Goal: Transaction & Acquisition: Download file/media

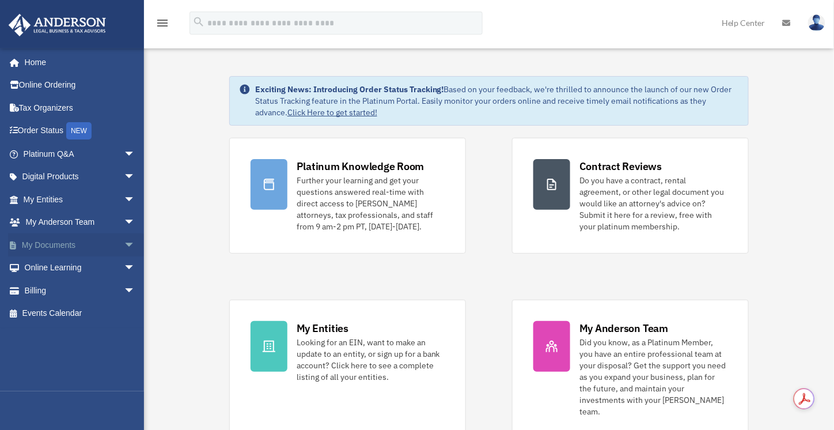
click at [124, 246] on span "arrow_drop_down" at bounding box center [135, 245] width 23 height 24
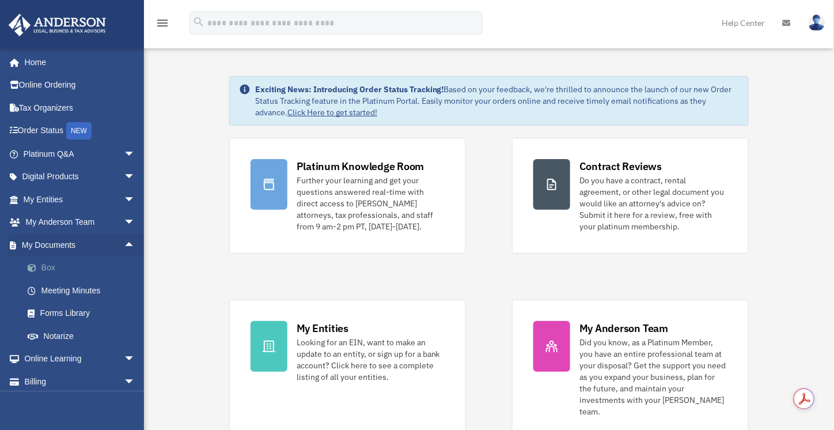
click at [47, 271] on link "Box" at bounding box center [84, 267] width 136 height 23
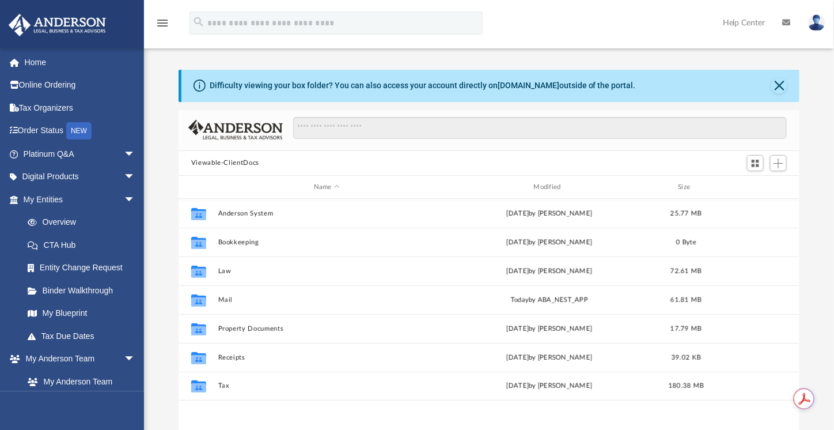
scroll to position [253, 613]
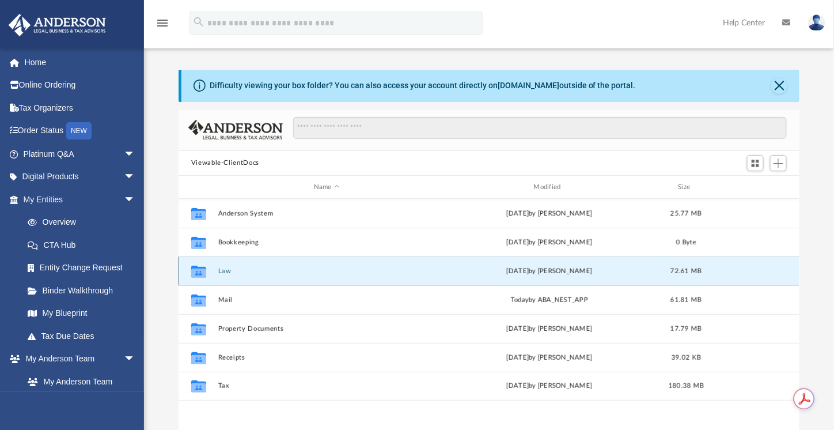
click at [280, 272] on button "Law" at bounding box center [327, 270] width 218 height 7
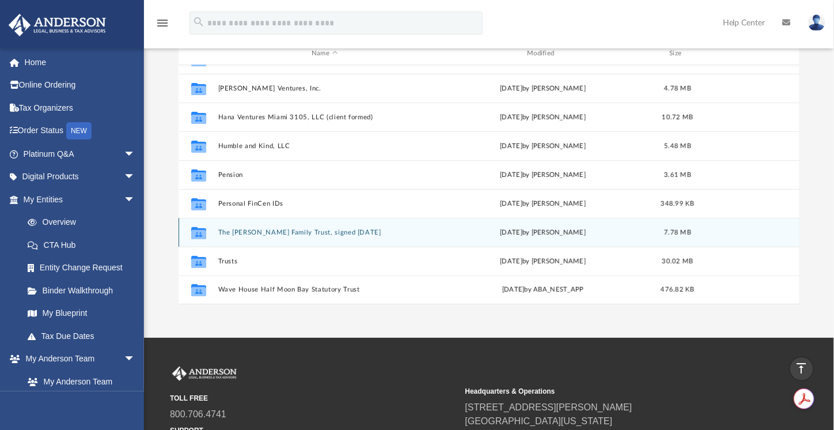
scroll to position [96, 0]
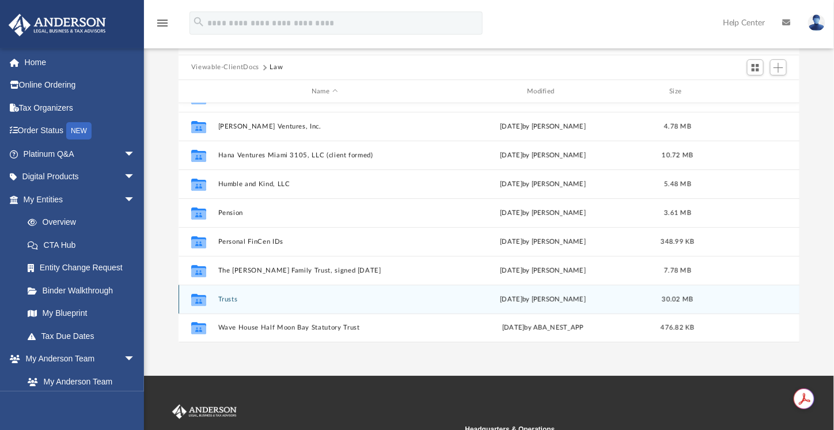
click at [228, 294] on div "Collaborated Folder Trusts Tue Aug 19 2025 by Seth Blomquist 30.02 MB" at bounding box center [489, 298] width 621 height 29
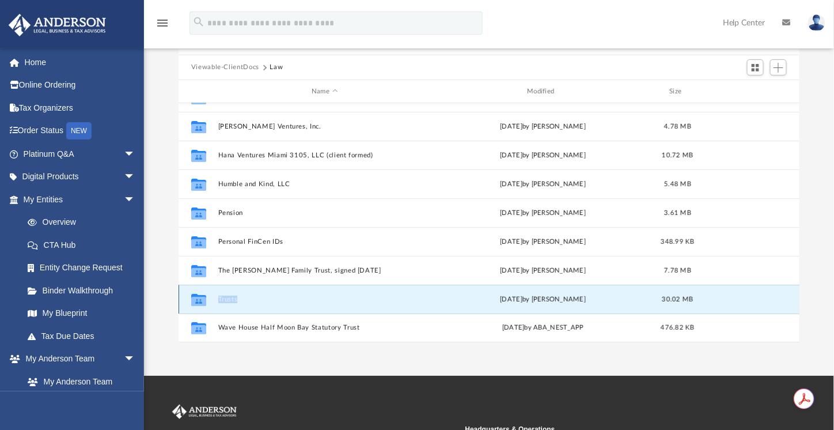
click at [228, 294] on div "Collaborated Folder Trusts Tue Aug 19 2025 by Seth Blomquist 30.02 MB" at bounding box center [489, 298] width 621 height 29
click at [229, 301] on button "Trusts" at bounding box center [324, 298] width 213 height 7
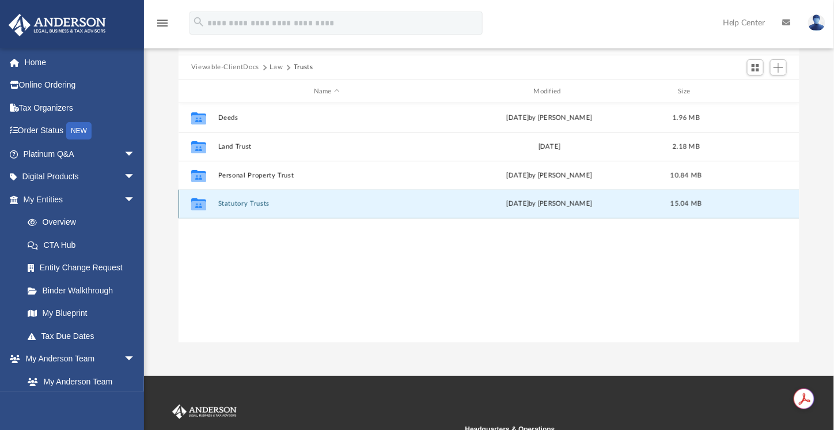
click at [256, 206] on button "Statutory Trusts" at bounding box center [327, 203] width 218 height 7
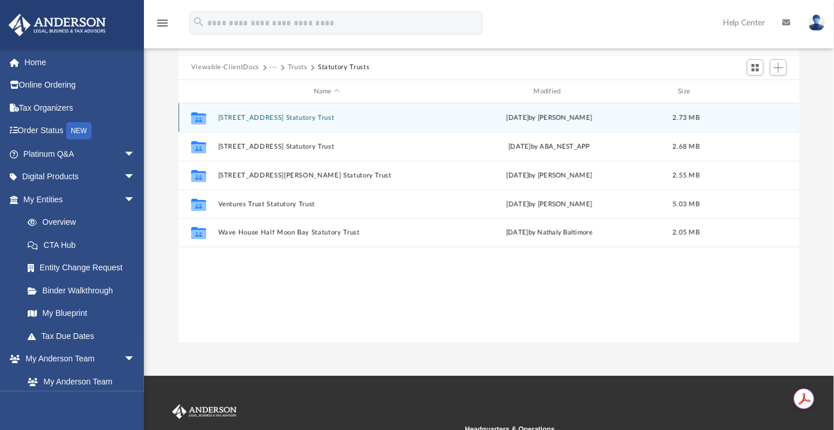
click at [314, 117] on button "1 Northstar Street Statutory Trust" at bounding box center [327, 117] width 218 height 7
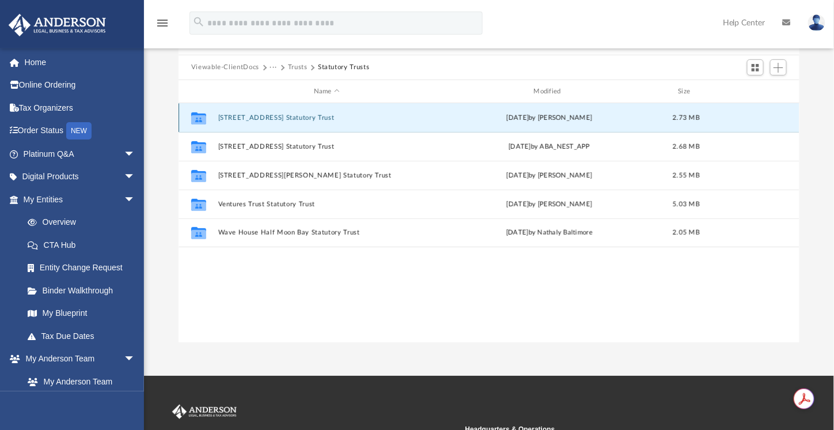
click at [314, 117] on button "1 Northstar Street Statutory Trust" at bounding box center [327, 117] width 218 height 7
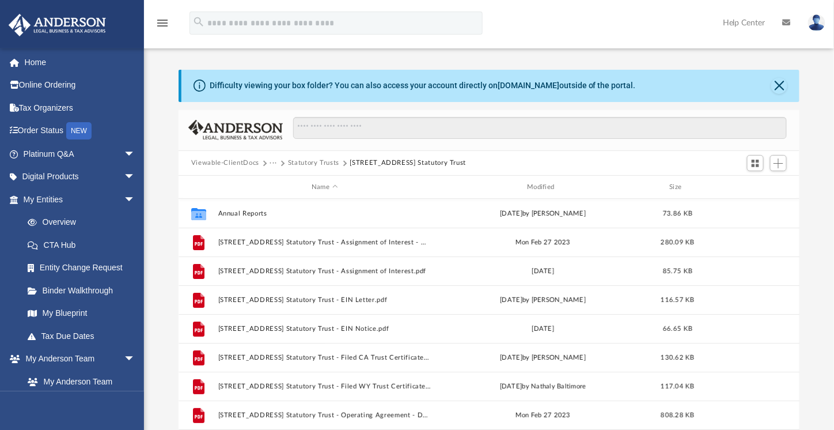
click at [243, 166] on button "Viewable-ClientDocs" at bounding box center [225, 163] width 68 height 10
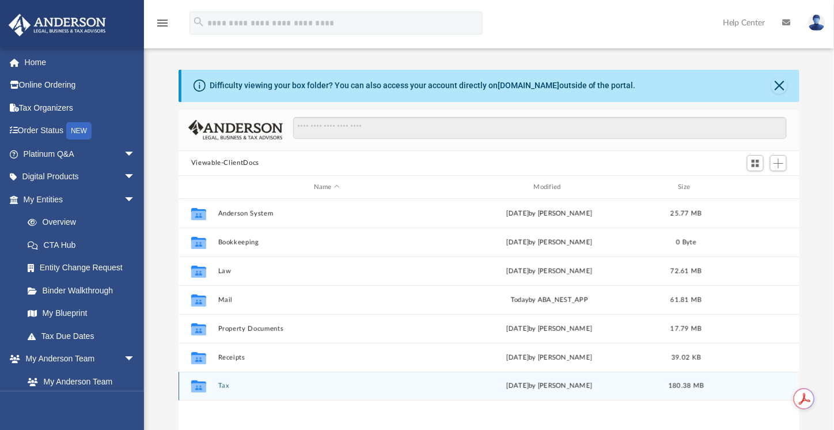
click at [395, 390] on div "Collaborated Folder Tax Fri Sep 5 2025 by Tiffany Smyth 180.38 MB" at bounding box center [489, 385] width 621 height 29
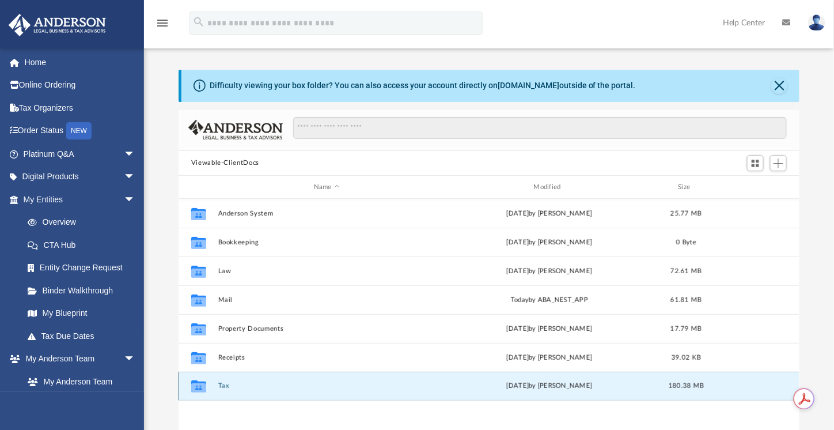
click at [395, 390] on div "Collaborated Folder Tax Fri Sep 5 2025 by Tiffany Smyth 180.38 MB" at bounding box center [489, 385] width 621 height 29
click at [225, 385] on button "Tax" at bounding box center [327, 385] width 218 height 7
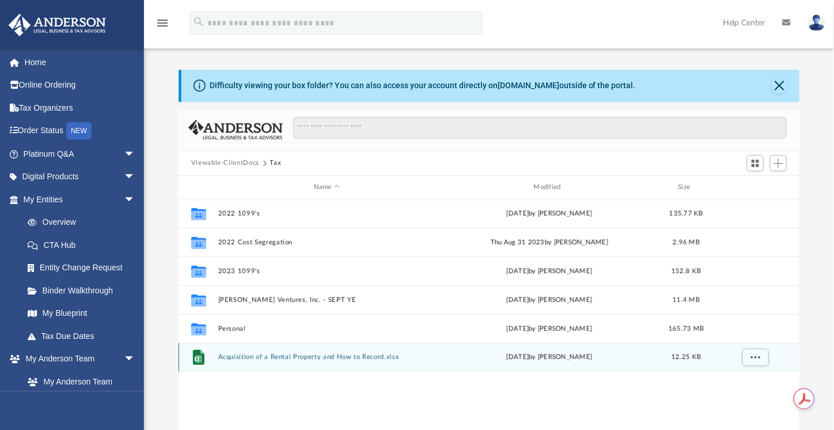
click at [365, 356] on button "Acquisition of a Rental Property and How to Record.xlsx" at bounding box center [327, 357] width 218 height 7
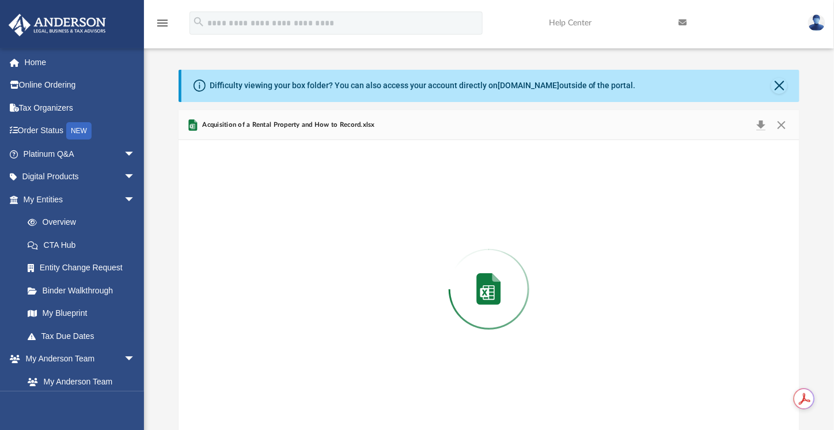
scroll to position [7, 0]
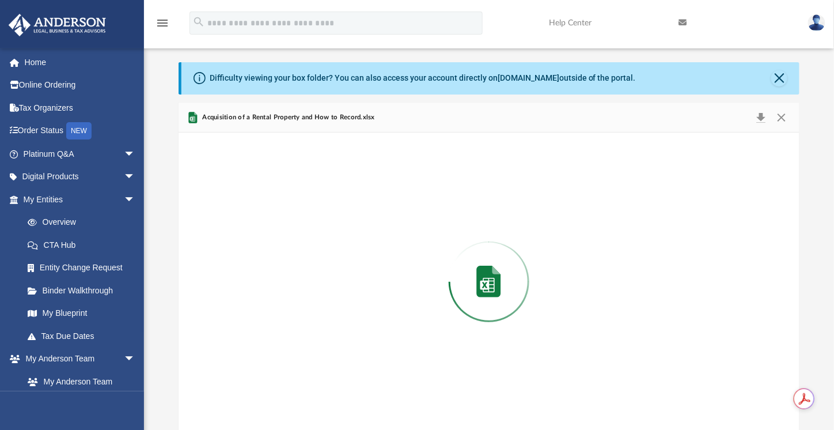
click at [365, 356] on div "Preview" at bounding box center [489, 280] width 621 height 297
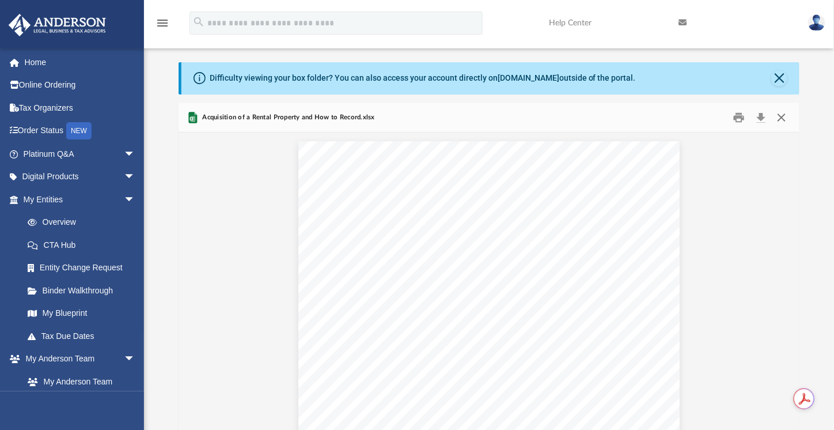
click at [779, 120] on button "Close" at bounding box center [781, 117] width 21 height 18
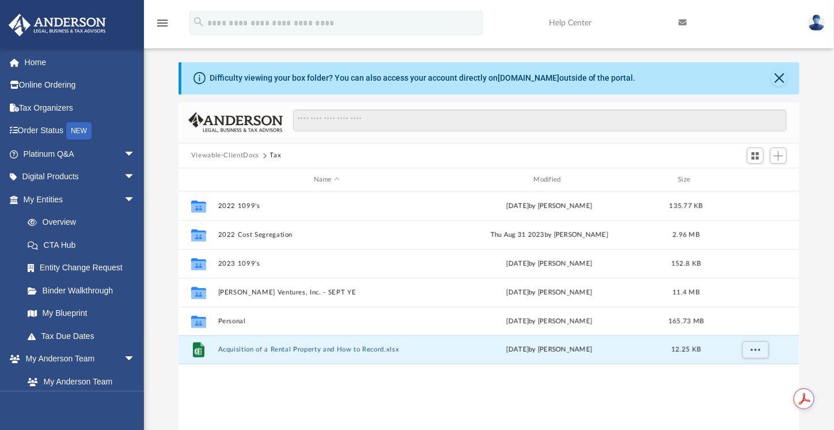
click at [253, 159] on button "Viewable-ClientDocs" at bounding box center [225, 155] width 68 height 10
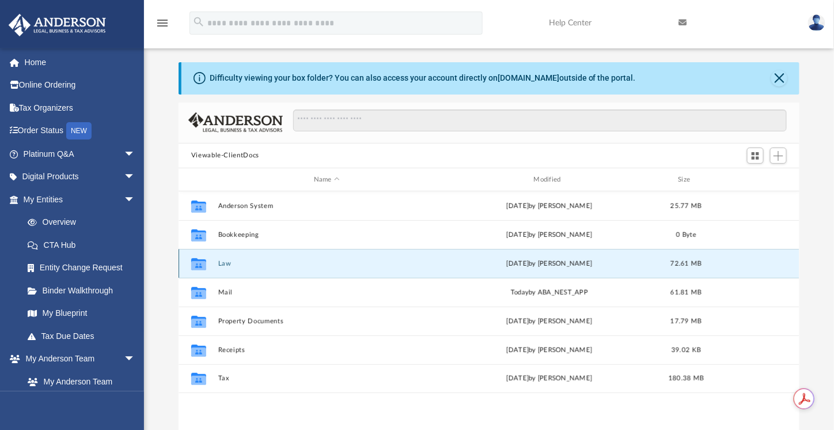
click at [231, 263] on button "Law" at bounding box center [327, 263] width 218 height 7
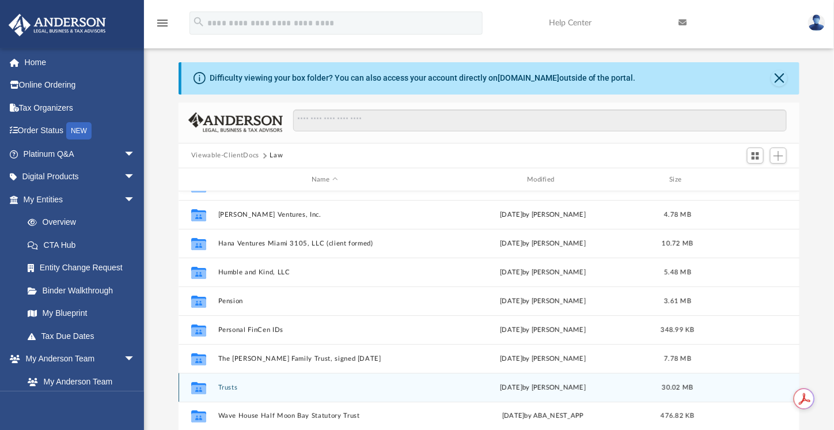
scroll to position [104, 0]
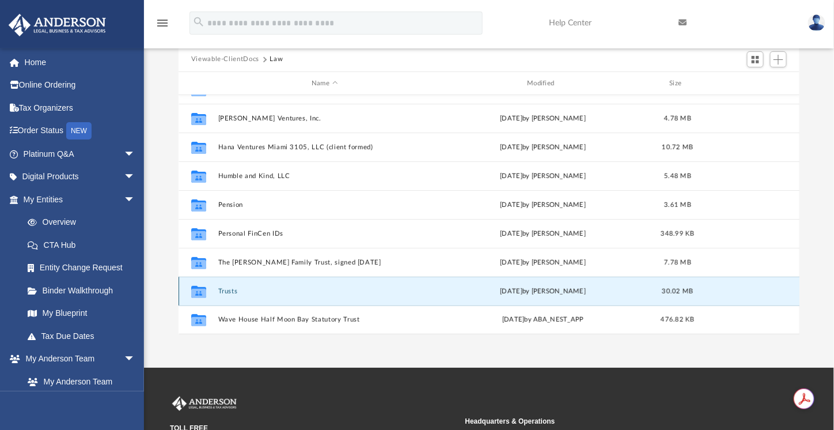
click at [230, 293] on button "Trusts" at bounding box center [324, 290] width 213 height 7
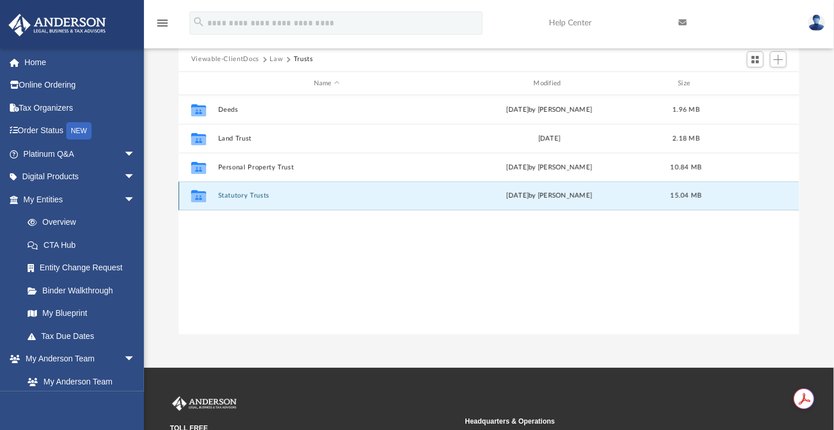
click at [261, 193] on button "Statutory Trusts" at bounding box center [327, 195] width 218 height 7
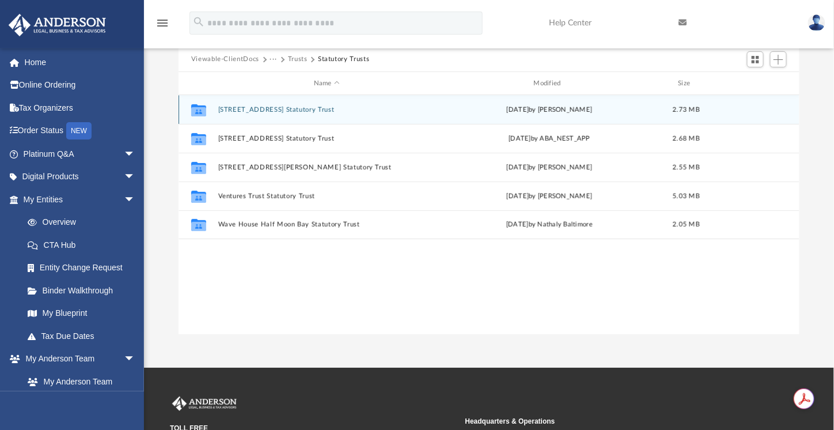
click at [307, 109] on button "1 Northstar Street Statutory Trust" at bounding box center [327, 109] width 218 height 7
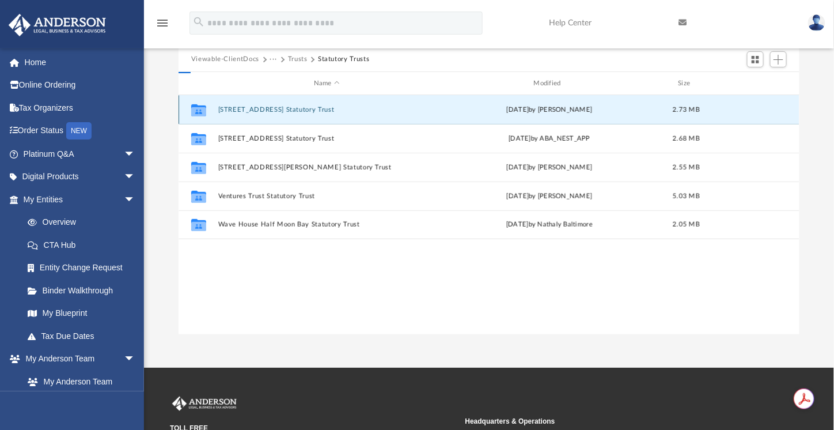
click at [307, 109] on button "1 Northstar Street Statutory Trust" at bounding box center [327, 109] width 218 height 7
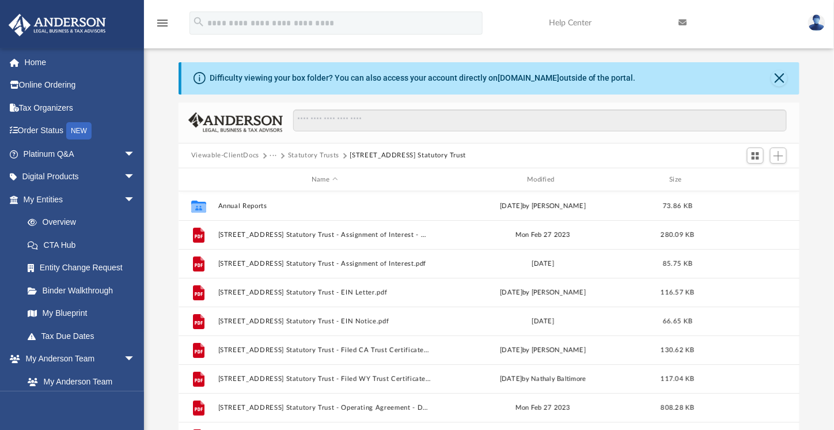
click at [271, 157] on button "···" at bounding box center [273, 155] width 7 height 10
click at [221, 154] on button "Viewable-ClientDocs" at bounding box center [225, 155] width 68 height 10
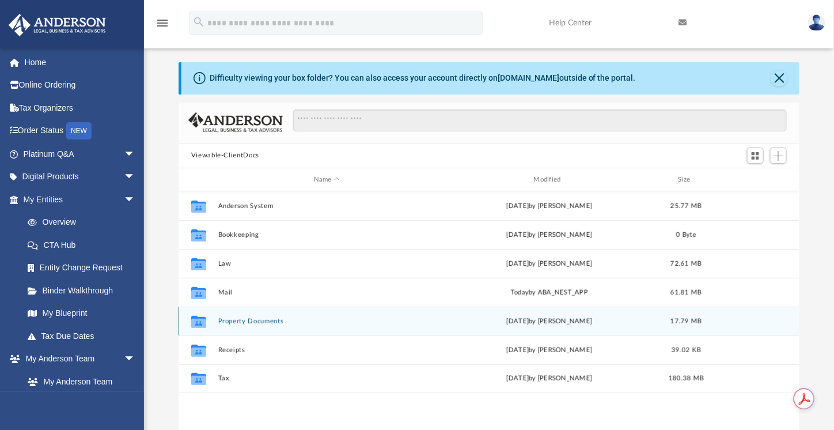
click at [270, 322] on button "Property Documents" at bounding box center [327, 320] width 218 height 7
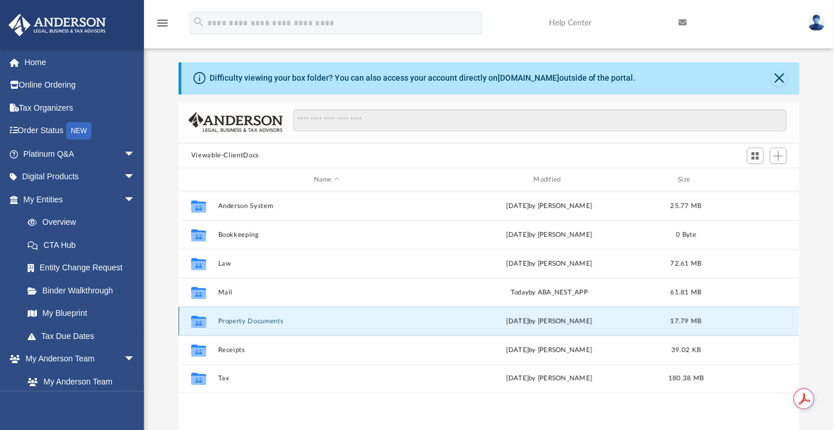
click at [270, 322] on button "Property Documents" at bounding box center [327, 320] width 218 height 7
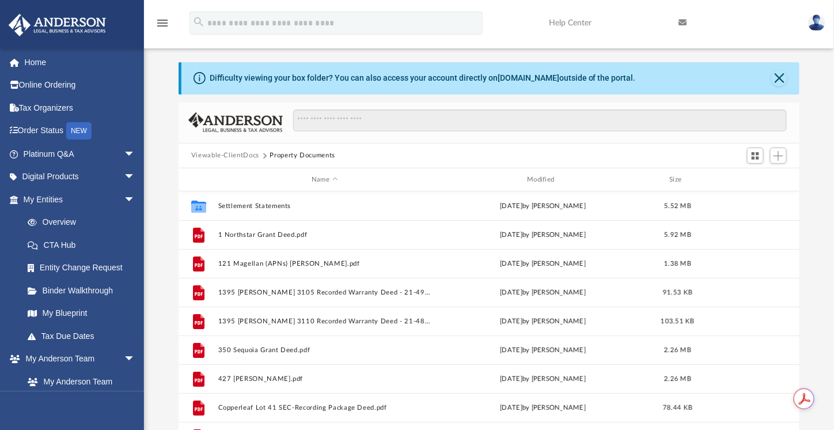
click at [312, 151] on button "Property Documents" at bounding box center [303, 155] width 66 height 10
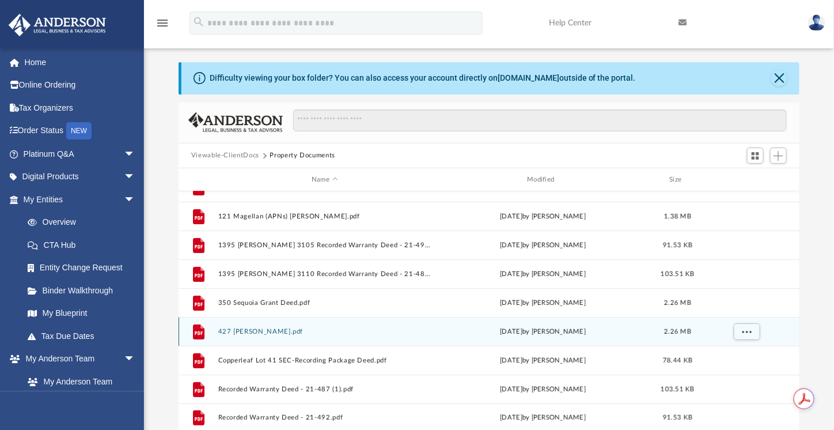
scroll to position [49, 0]
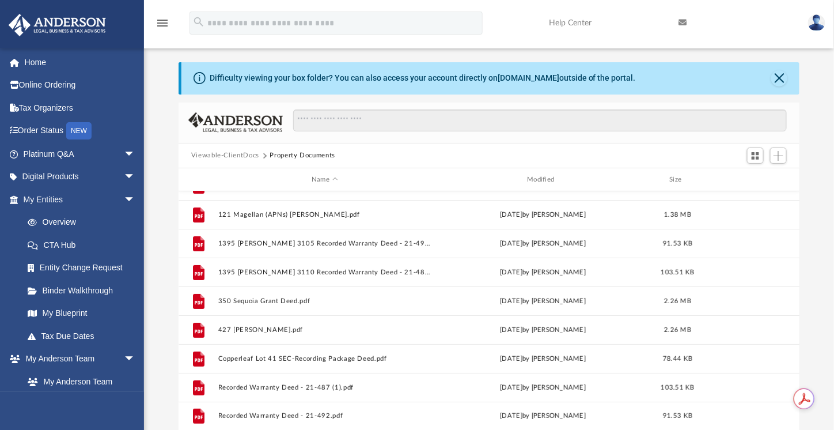
drag, startPoint x: 252, startPoint y: 154, endPoint x: 265, endPoint y: 162, distance: 15.8
click at [252, 154] on button "Viewable-ClientDocs" at bounding box center [225, 155] width 68 height 10
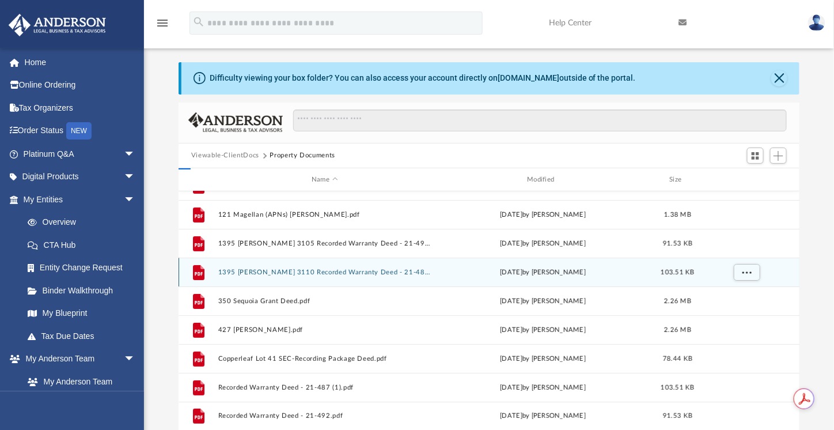
scroll to position [0, 0]
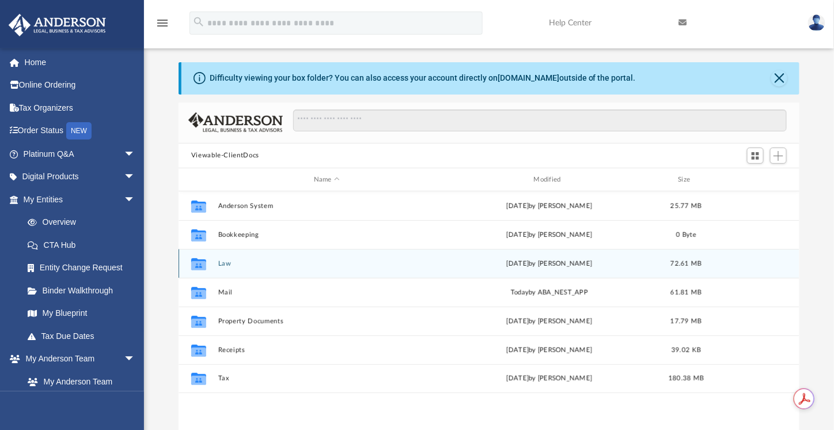
click at [245, 270] on div "Collaborated Folder Law Wed Sep 3 2025 by Mya Ford 72.61 MB" at bounding box center [489, 263] width 621 height 29
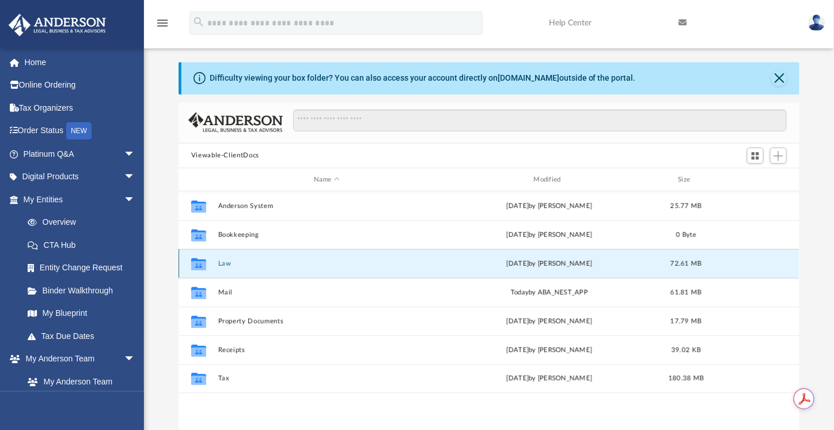
click at [245, 270] on div "Collaborated Folder Law Wed Sep 3 2025 by Mya Ford 72.61 MB" at bounding box center [489, 263] width 621 height 29
click at [224, 263] on button "Law" at bounding box center [327, 263] width 218 height 7
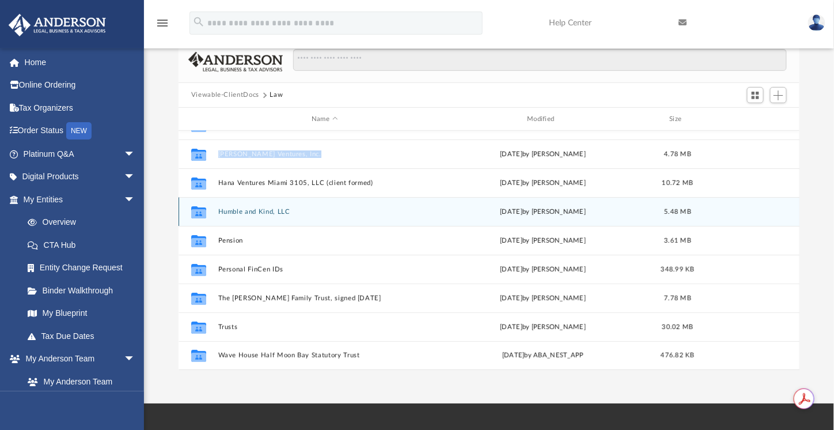
scroll to position [104, 0]
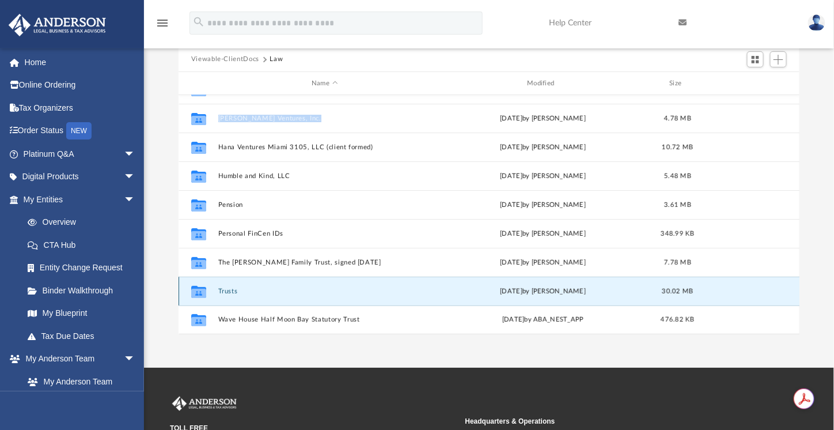
click at [230, 292] on button "Trusts" at bounding box center [324, 290] width 213 height 7
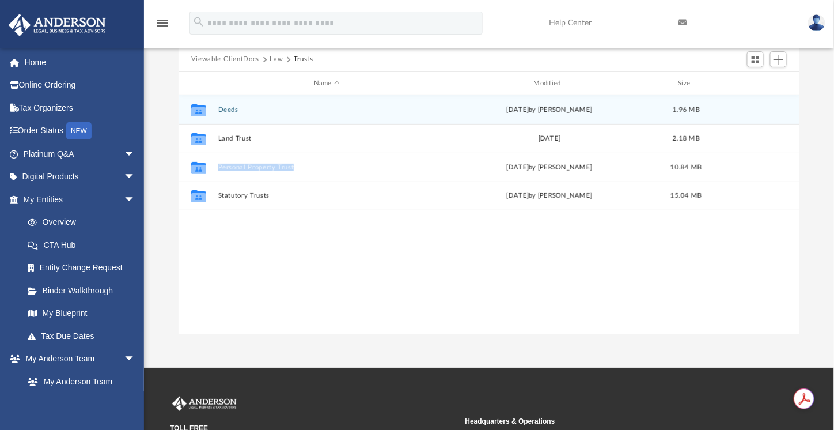
scroll to position [0, 0]
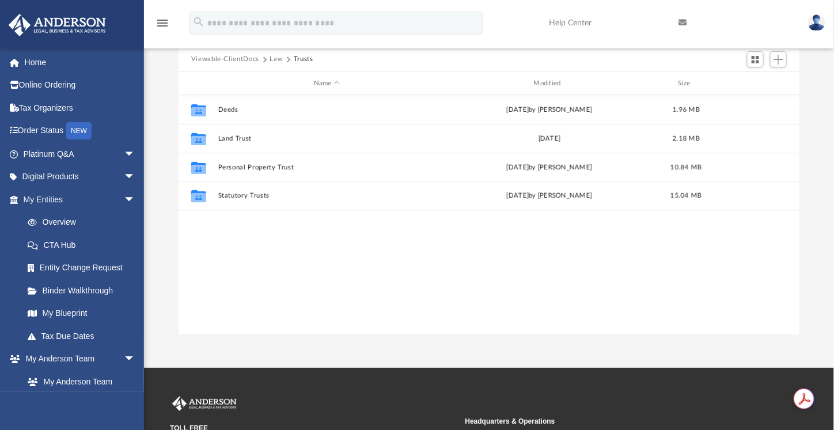
click at [400, 257] on div "Collaborated Folder Deeds Tue Jul 25 2023 by Cassie Yurk 1.96 MB Collaborated F…" at bounding box center [489, 214] width 621 height 239
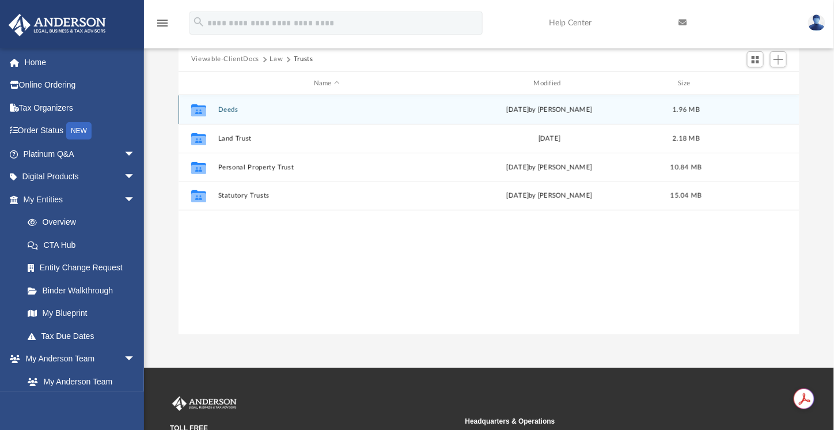
click at [229, 108] on button "Deeds" at bounding box center [327, 109] width 218 height 7
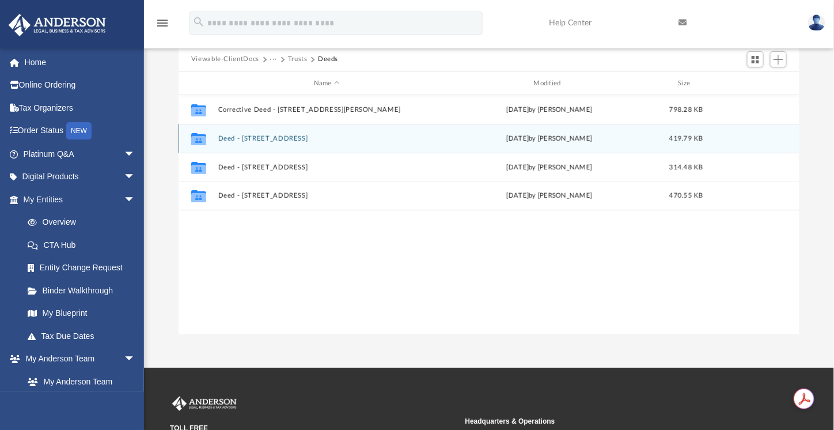
click at [300, 141] on button "Deed - 1 Northstar Street Unit 5" at bounding box center [327, 138] width 218 height 7
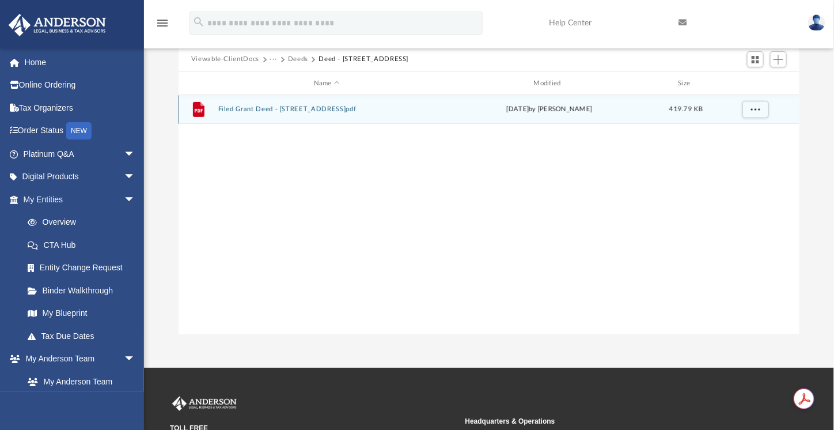
click at [365, 107] on button "Filed Grant Deed - 1 Northstar Street Unit 5.pdf" at bounding box center [327, 109] width 218 height 7
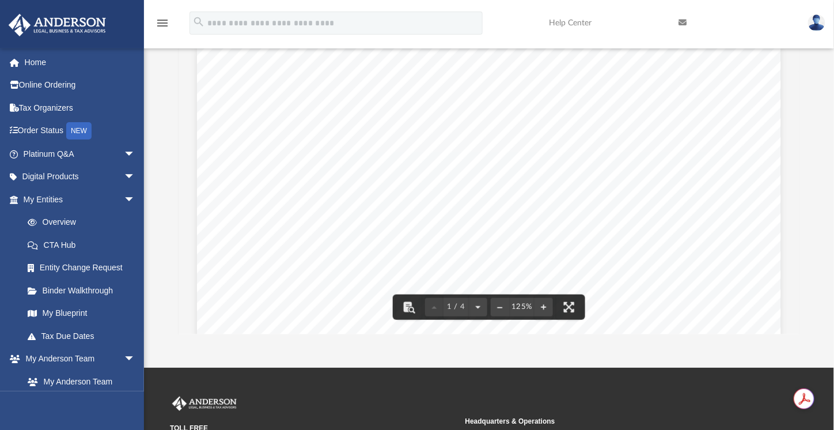
drag, startPoint x: 658, startPoint y: 174, endPoint x: 708, endPoint y: 213, distance: 62.8
click at [708, 213] on div "Page 1" at bounding box center [488, 421] width 583 height 753
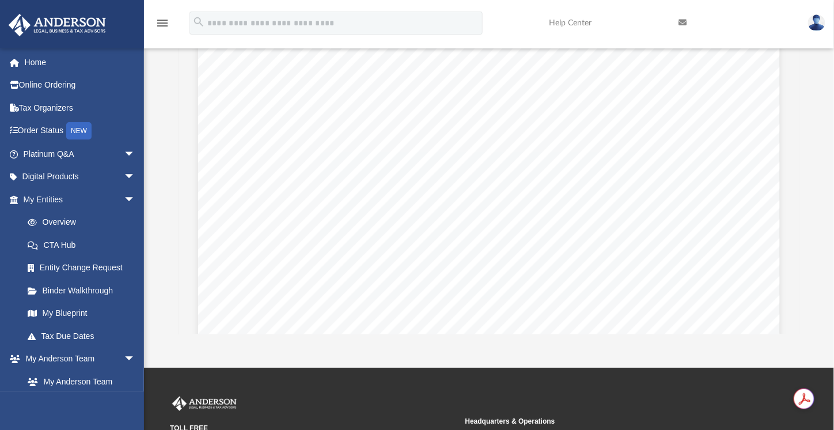
scroll to position [2786, 0]
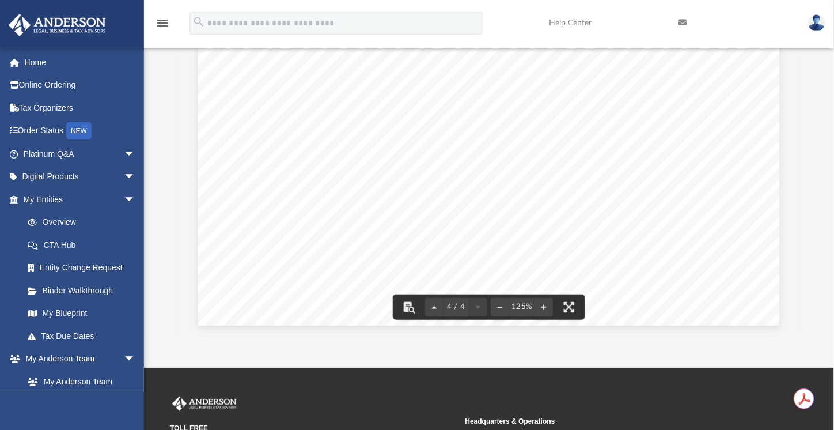
drag, startPoint x: 635, startPoint y: 235, endPoint x: 549, endPoint y: 264, distance: 90.7
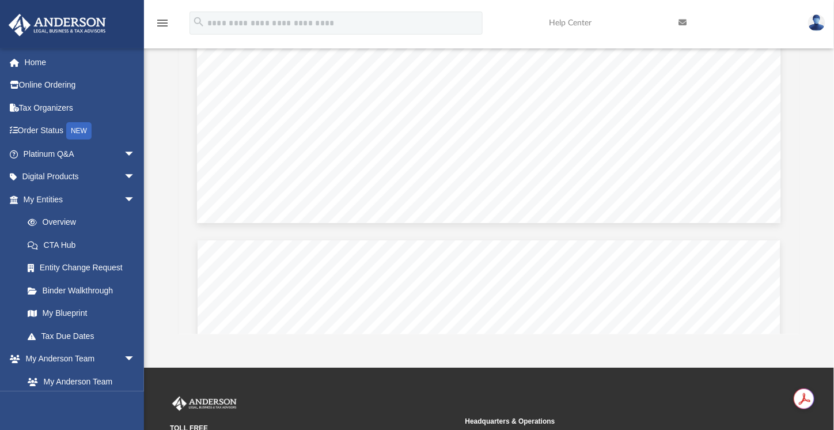
scroll to position [1056, 0]
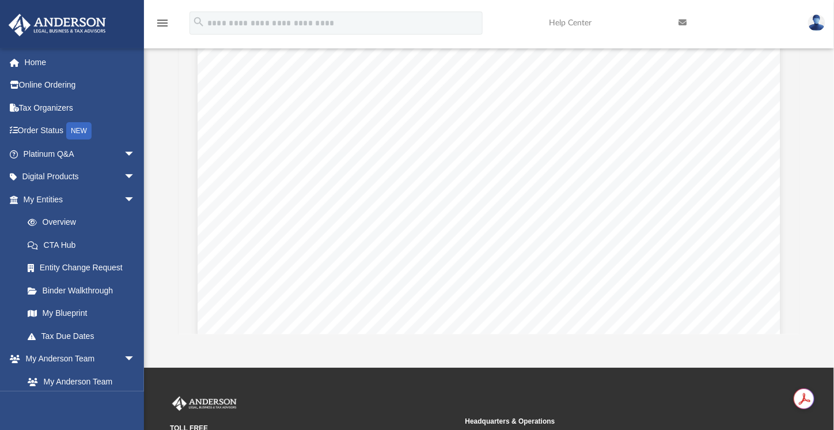
drag, startPoint x: 601, startPoint y: 225, endPoint x: 576, endPoint y: 236, distance: 27.1
click at [576, 236] on div "Page 2" at bounding box center [489, 136] width 583 height 753
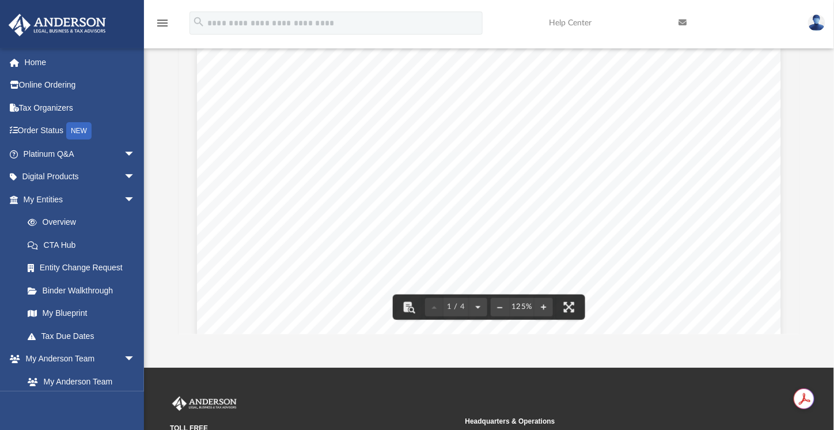
click at [609, 180] on div "Page 1" at bounding box center [488, 421] width 583 height 753
drag, startPoint x: 609, startPoint y: 180, endPoint x: 593, endPoint y: 188, distance: 17.8
click at [593, 188] on div "Page 1" at bounding box center [488, 421] width 583 height 753
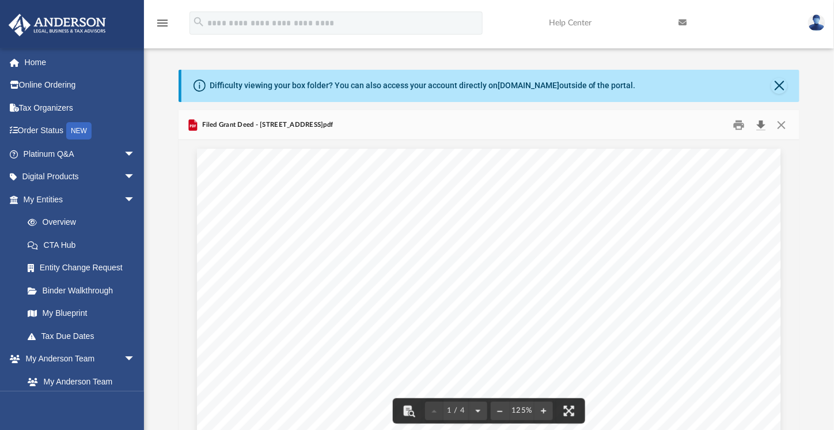
click at [765, 123] on button "Download" at bounding box center [760, 125] width 21 height 18
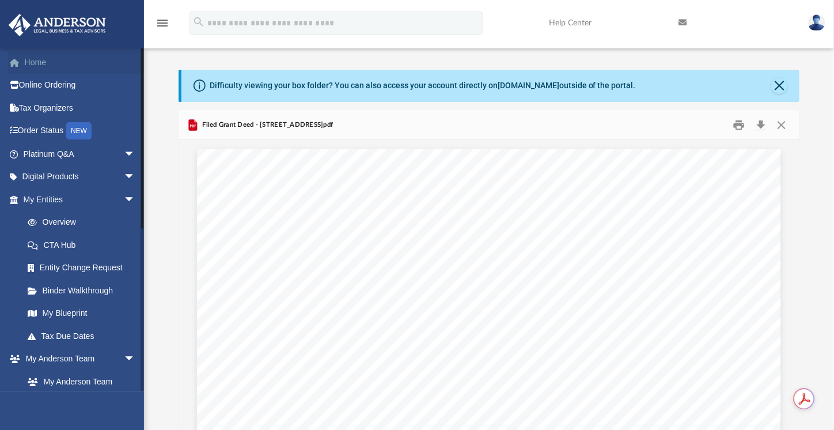
click at [42, 60] on link "Home" at bounding box center [80, 62] width 145 height 23
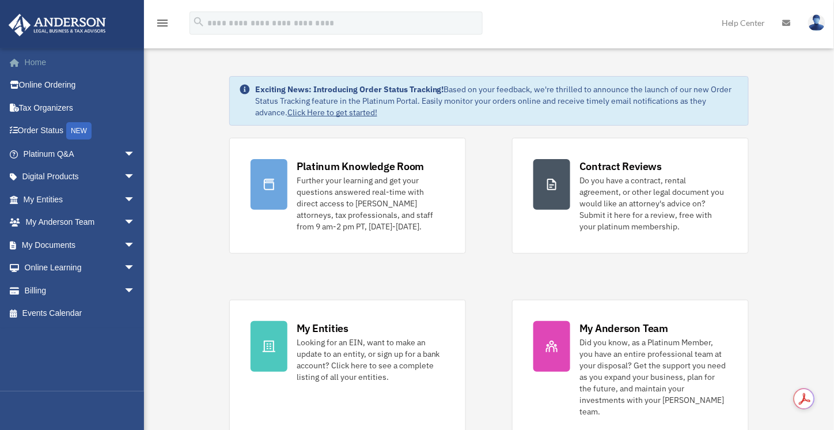
click at [39, 57] on link "Home" at bounding box center [80, 62] width 145 height 23
click at [47, 67] on link "Home" at bounding box center [80, 62] width 145 height 23
